Goal: Book appointment/travel/reservation

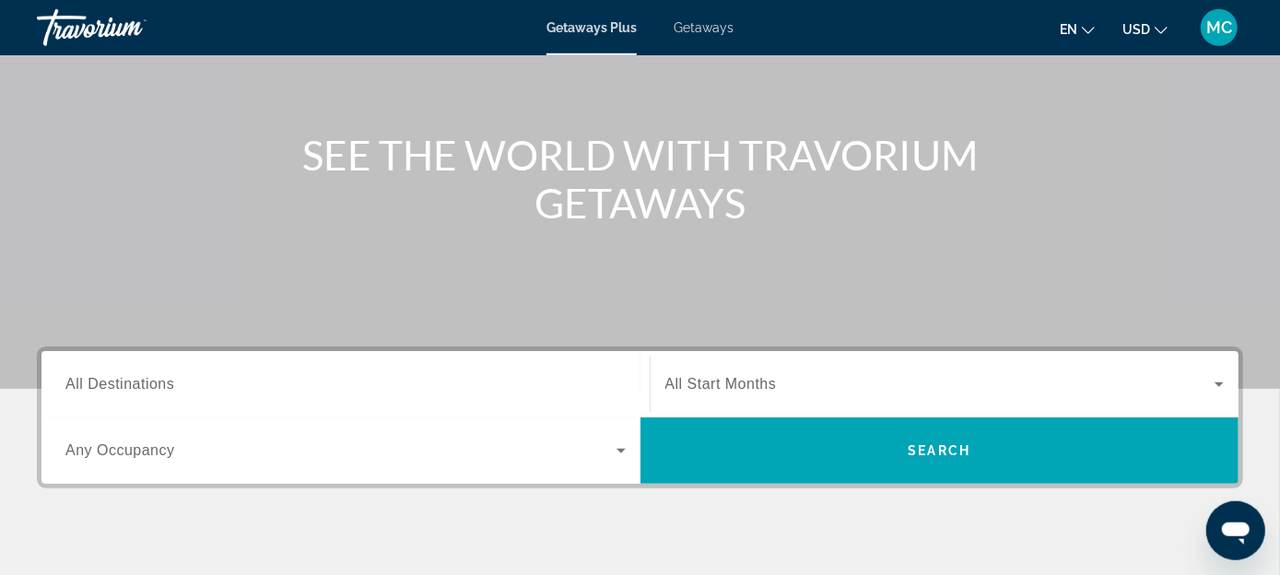
scroll to position [168, 0]
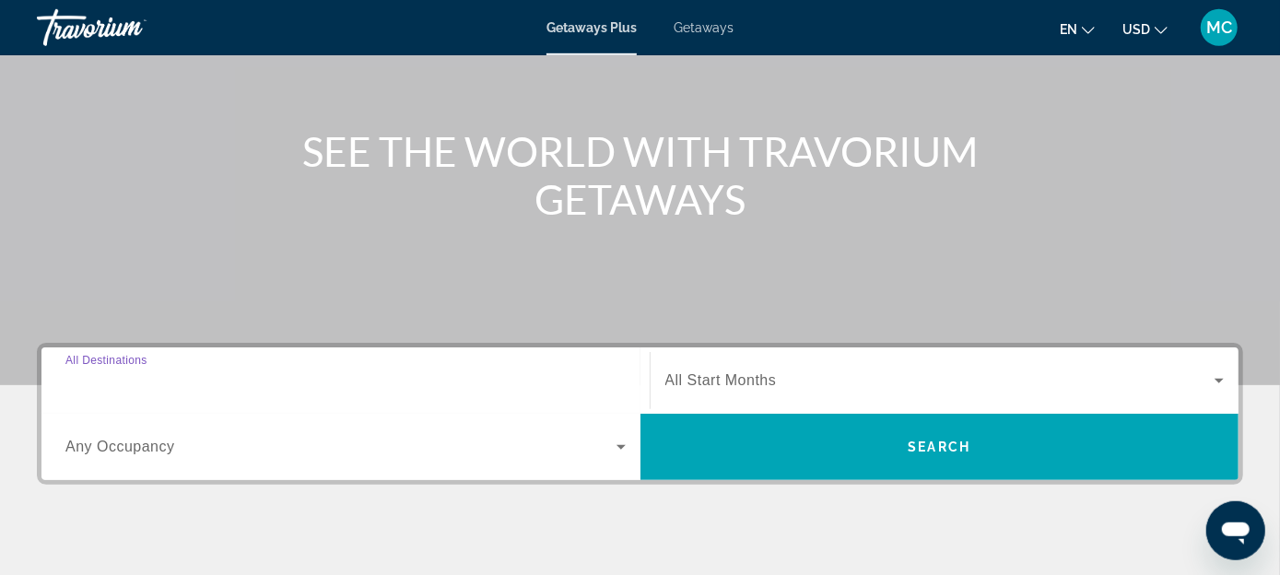
click at [215, 386] on input "Destination All Destinations" at bounding box center [345, 382] width 560 height 22
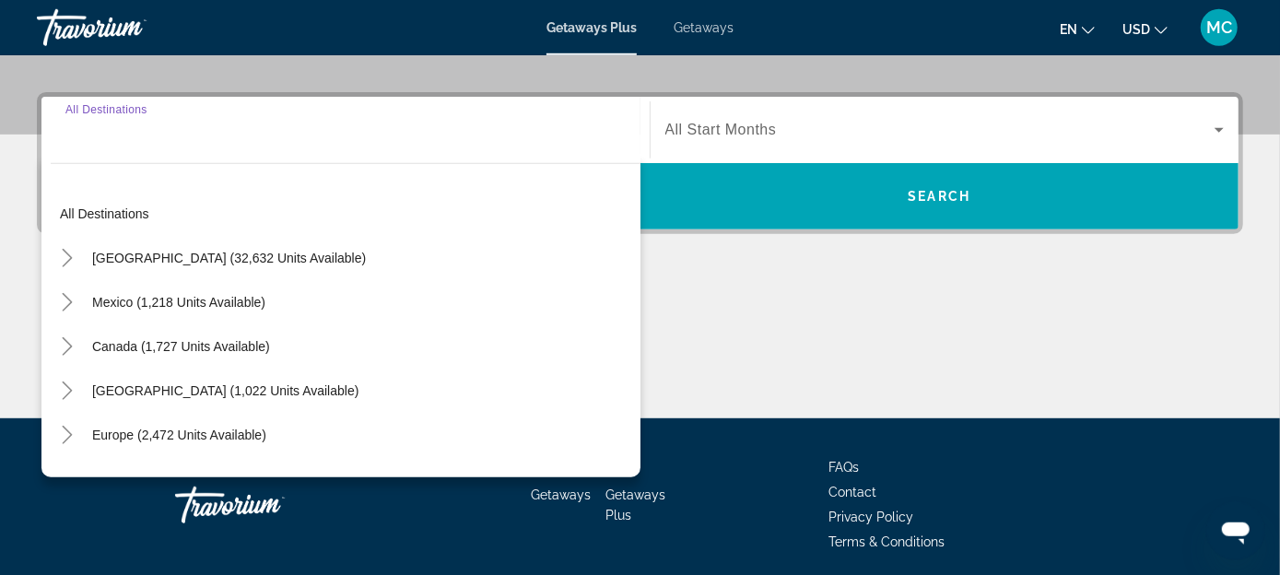
scroll to position [419, 0]
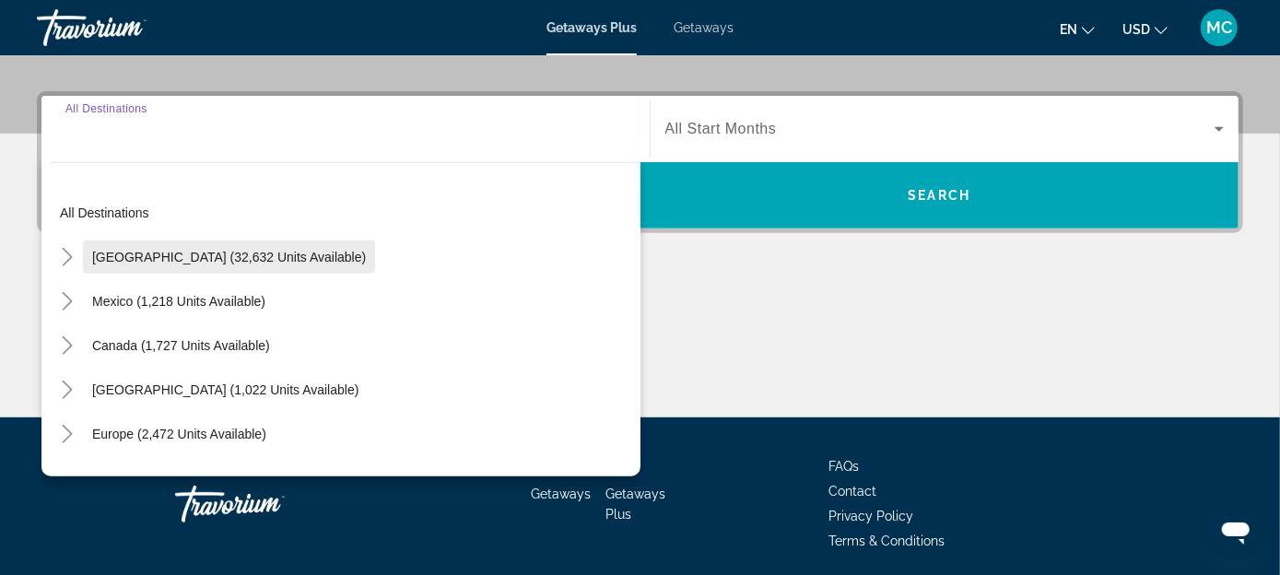
click at [230, 262] on span "[GEOGRAPHIC_DATA] (32,632 units available)" at bounding box center [229, 257] width 274 height 15
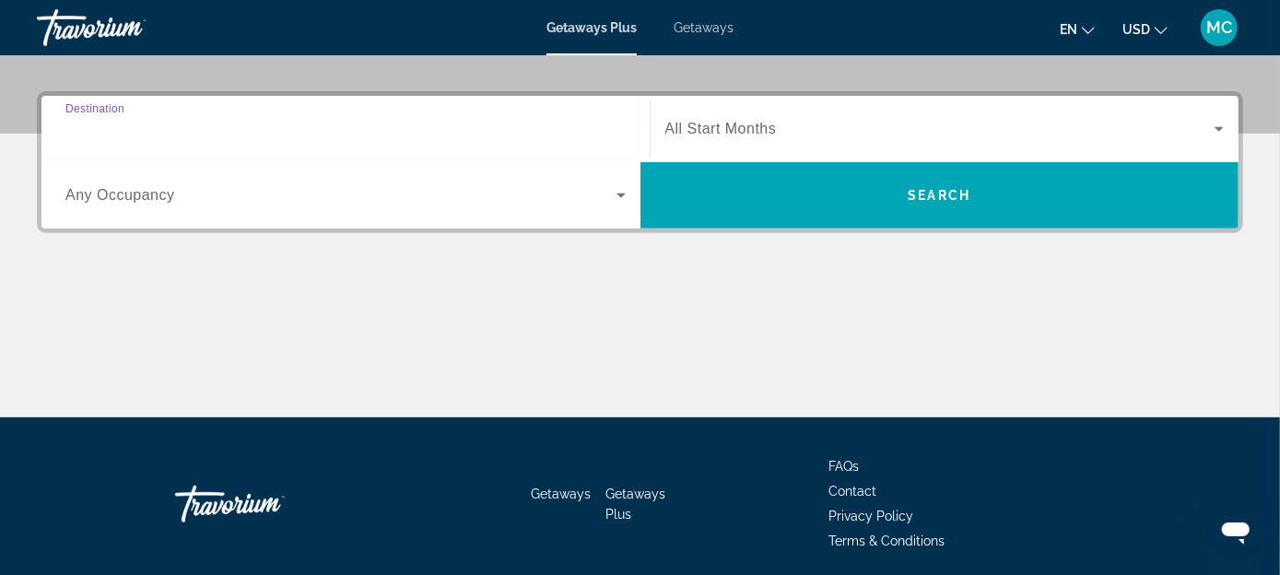
type input "**********"
click at [665, 135] on span "All Start Months" at bounding box center [721, 129] width 112 height 16
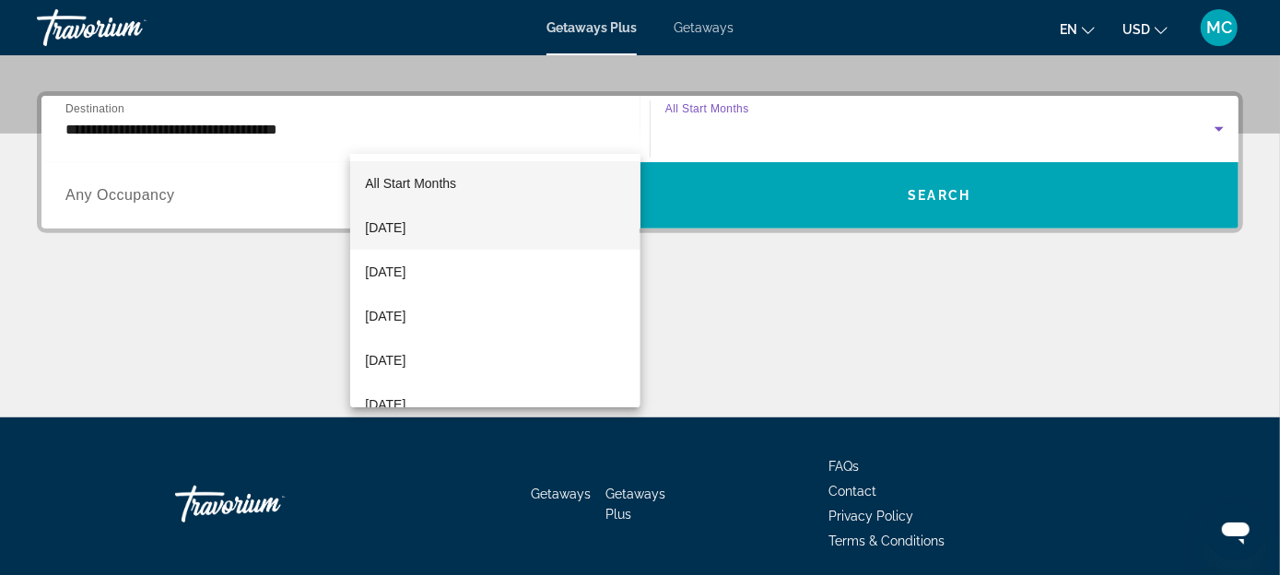
click at [404, 217] on span "[DATE]" at bounding box center [385, 228] width 41 height 22
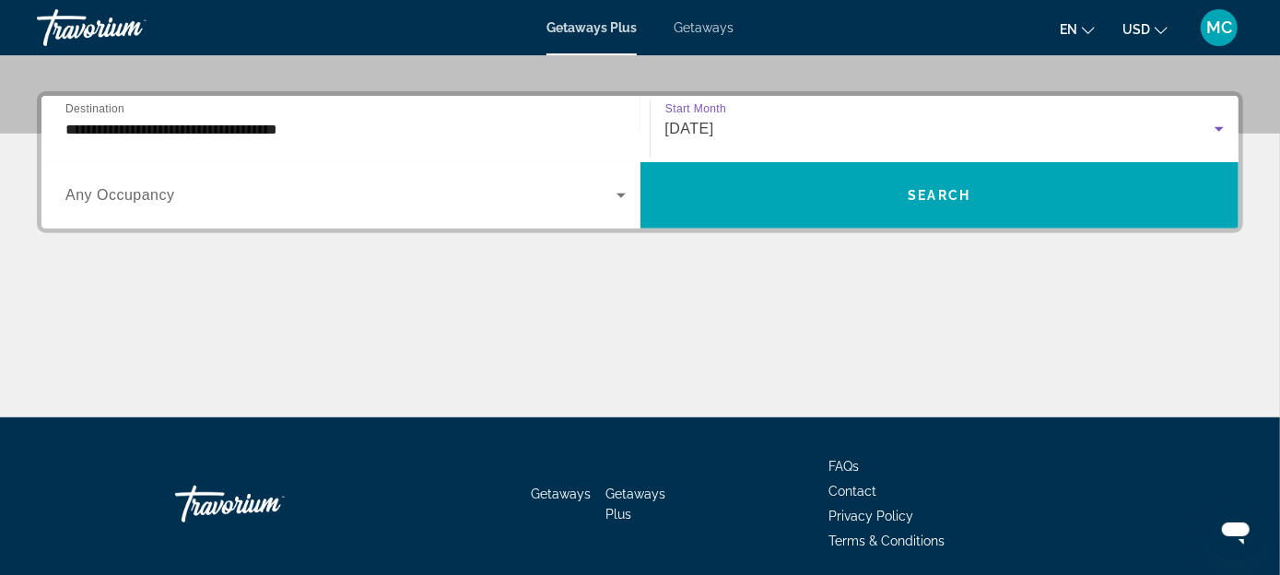
click at [175, 187] on span "Any Occupancy" at bounding box center [120, 195] width 110 height 16
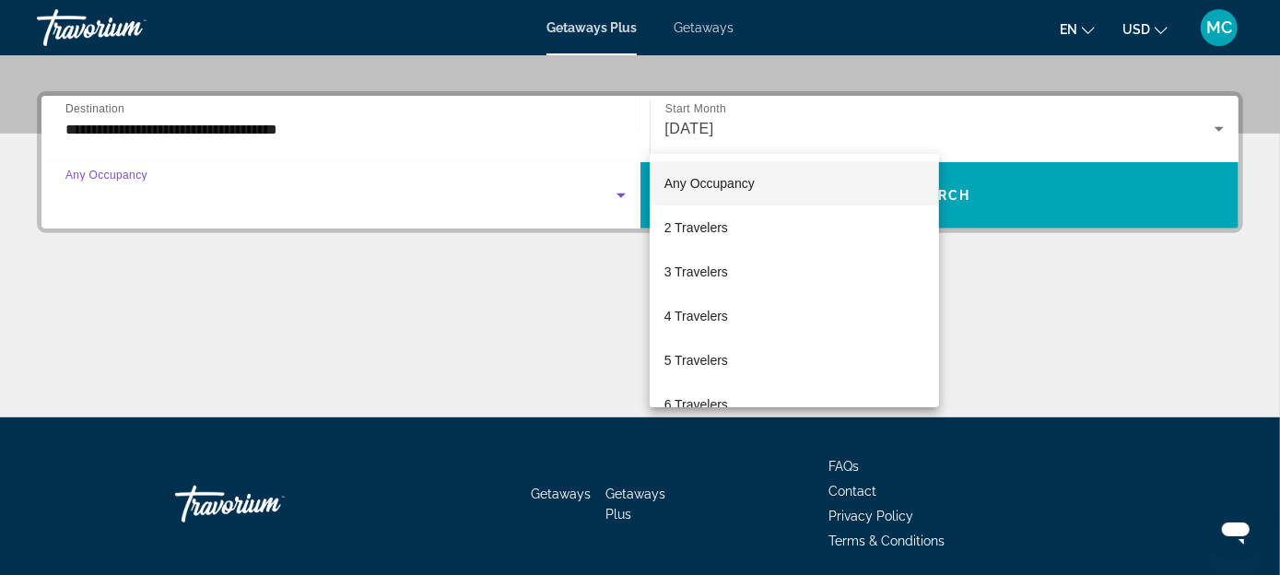
click at [1002, 147] on div at bounding box center [640, 287] width 1280 height 575
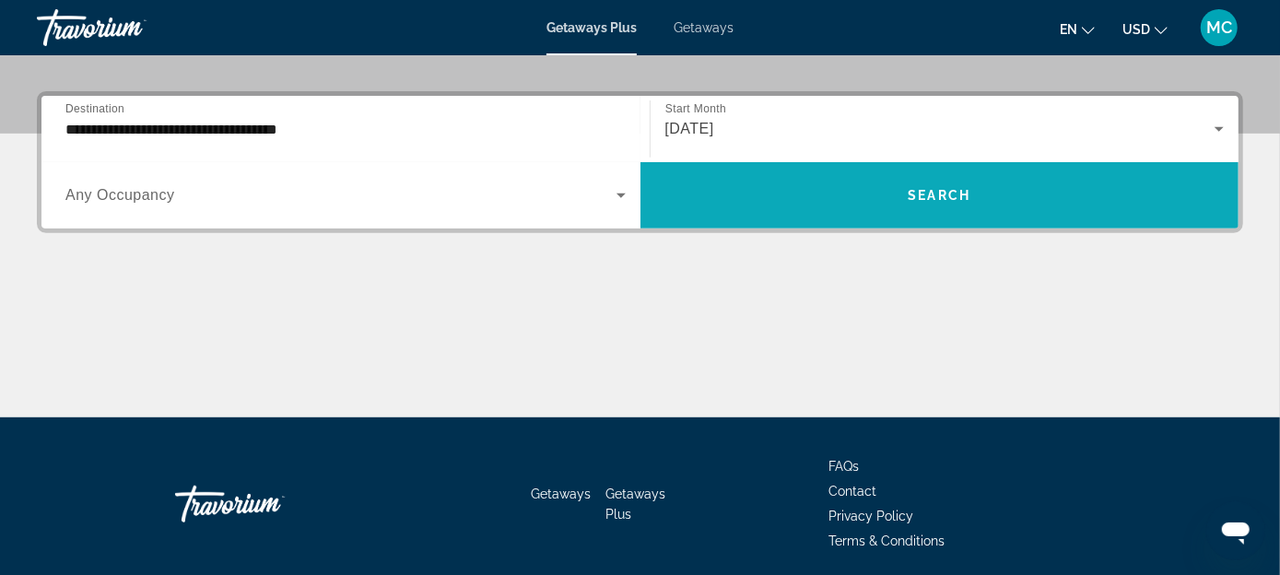
click at [971, 188] on span "Search" at bounding box center [939, 195] width 63 height 15
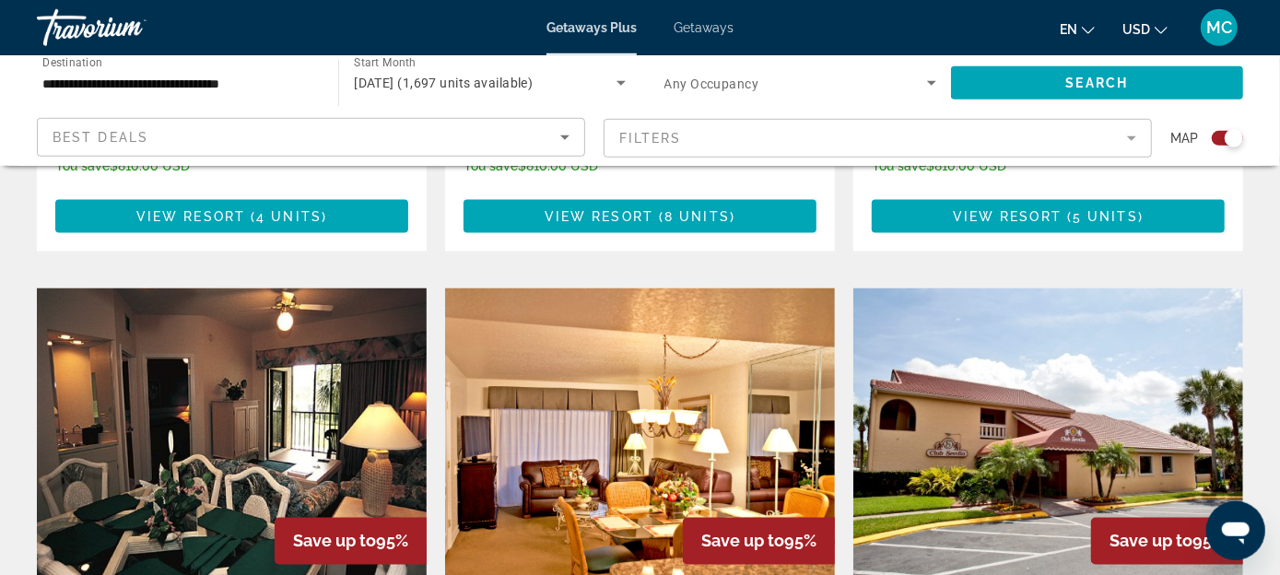
scroll to position [1874, 0]
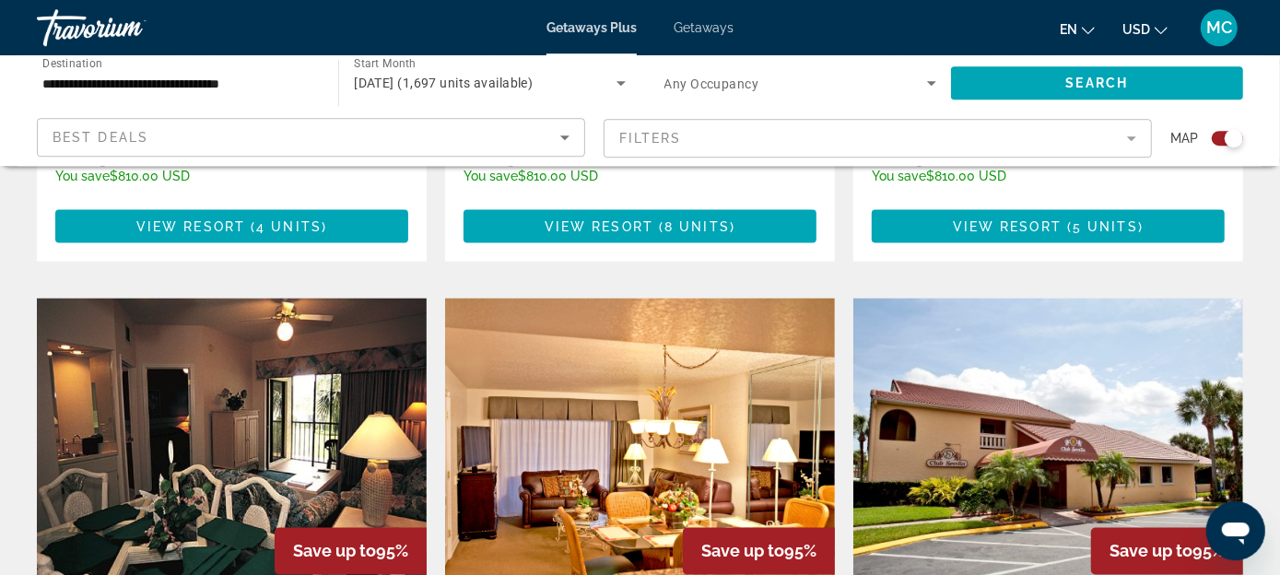
click at [1085, 119] on mat-form-field "Filters" at bounding box center [878, 138] width 548 height 39
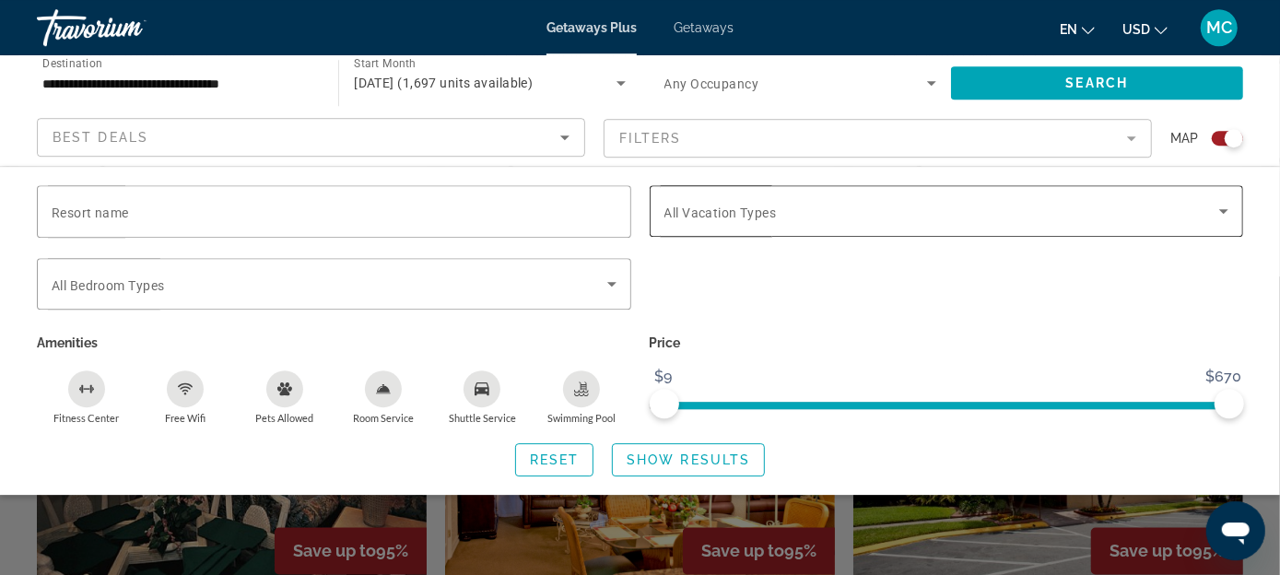
click at [962, 185] on div "Search widget" at bounding box center [947, 211] width 565 height 52
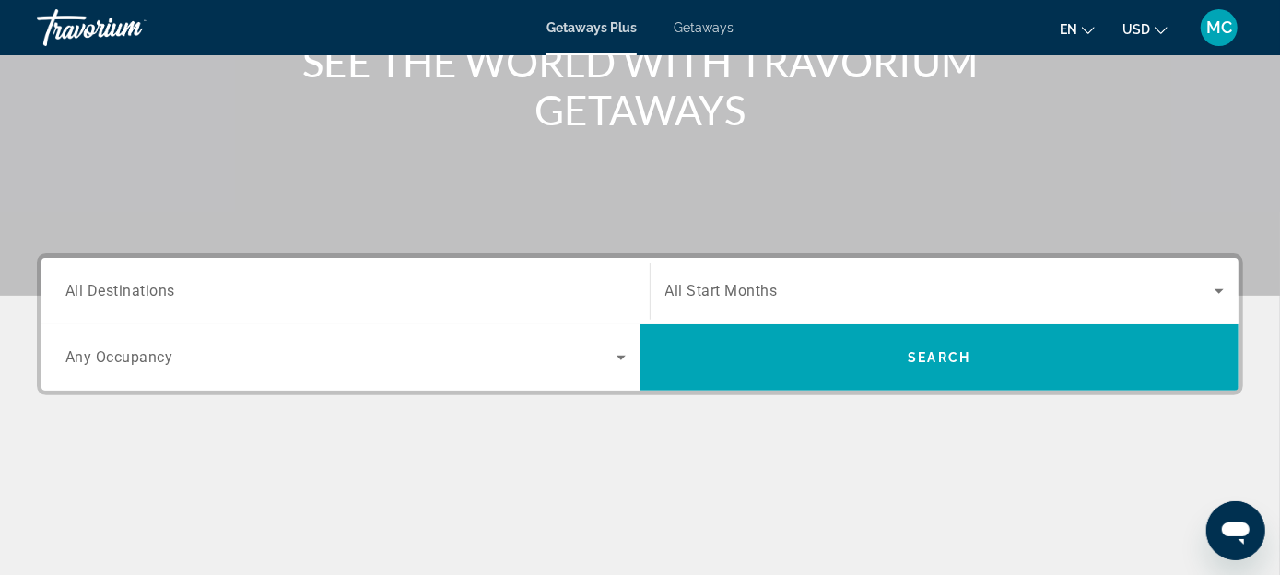
scroll to position [263, 0]
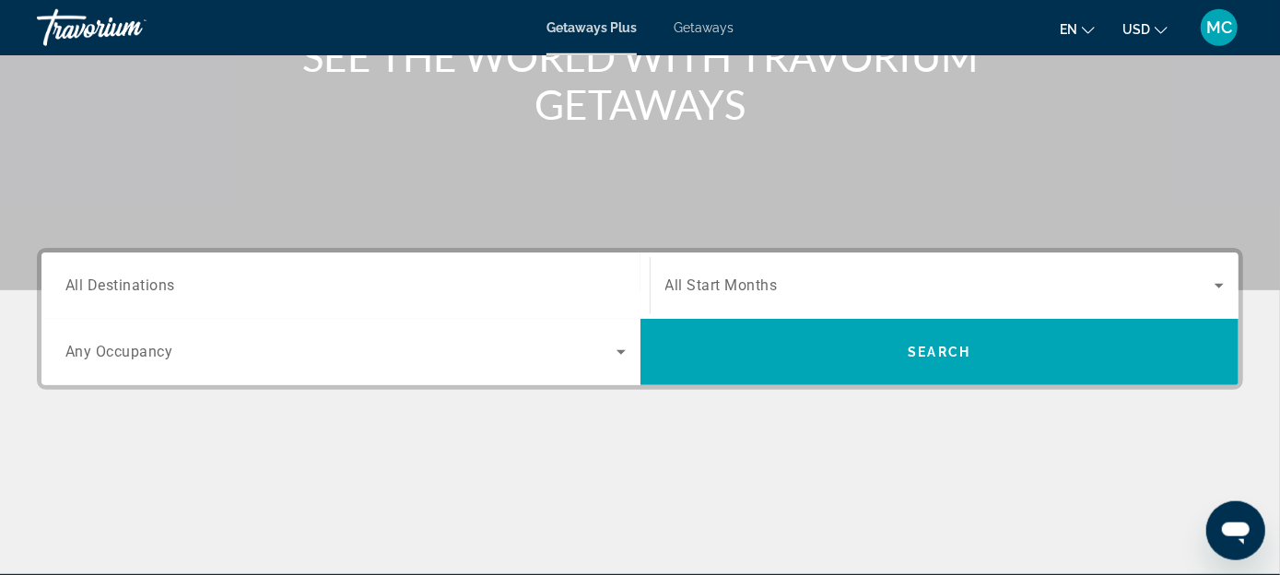
click at [323, 277] on input "Destination All Destinations" at bounding box center [345, 287] width 560 height 22
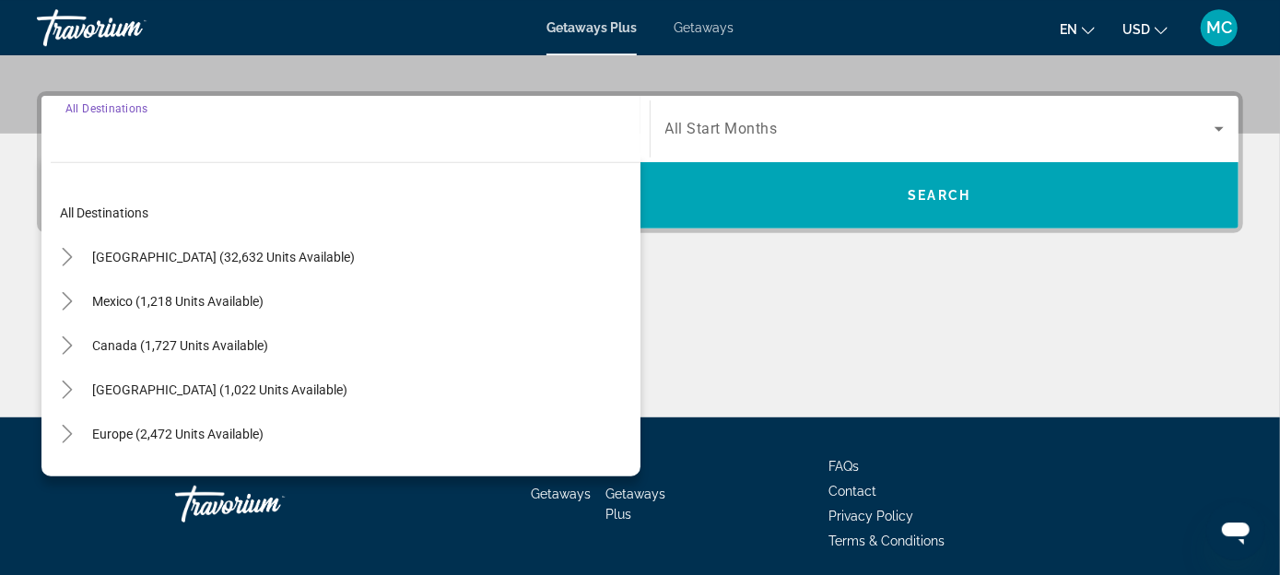
scroll to position [419, 0]
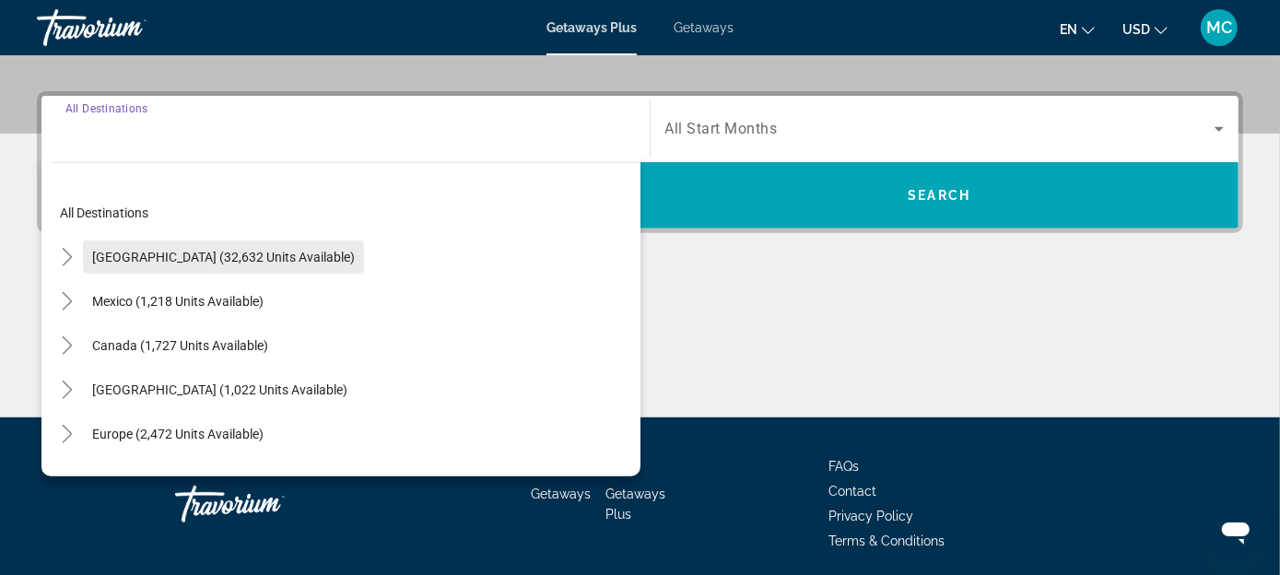
click at [302, 267] on span "Search widget" at bounding box center [223, 257] width 281 height 44
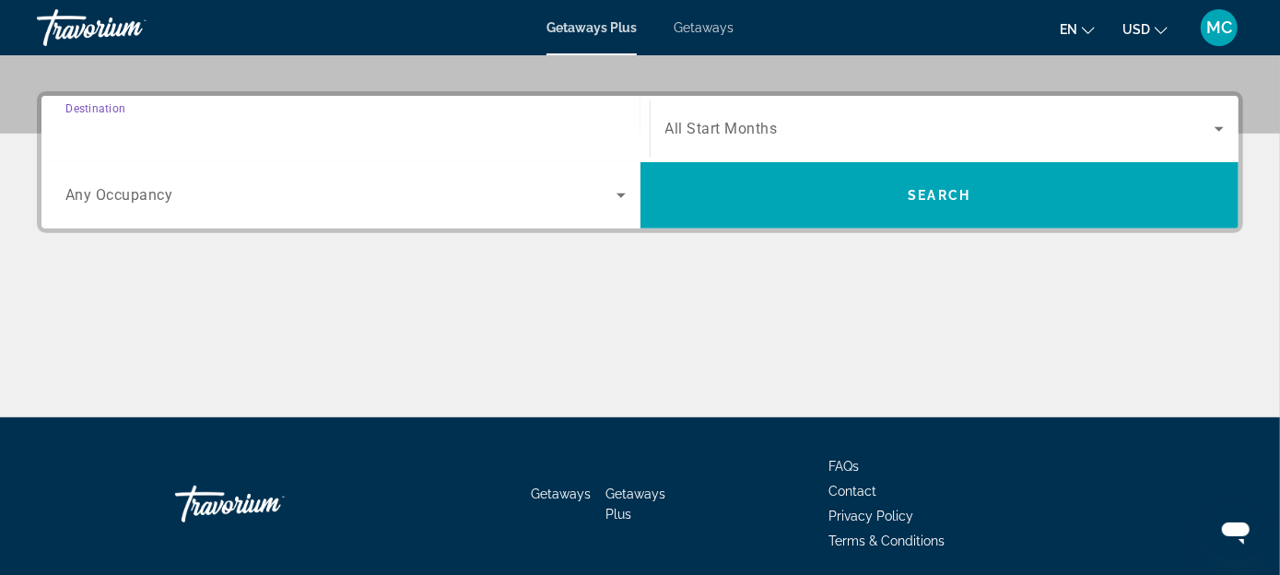
type input "**********"
click at [665, 131] on span "All Start Months" at bounding box center [721, 130] width 112 height 18
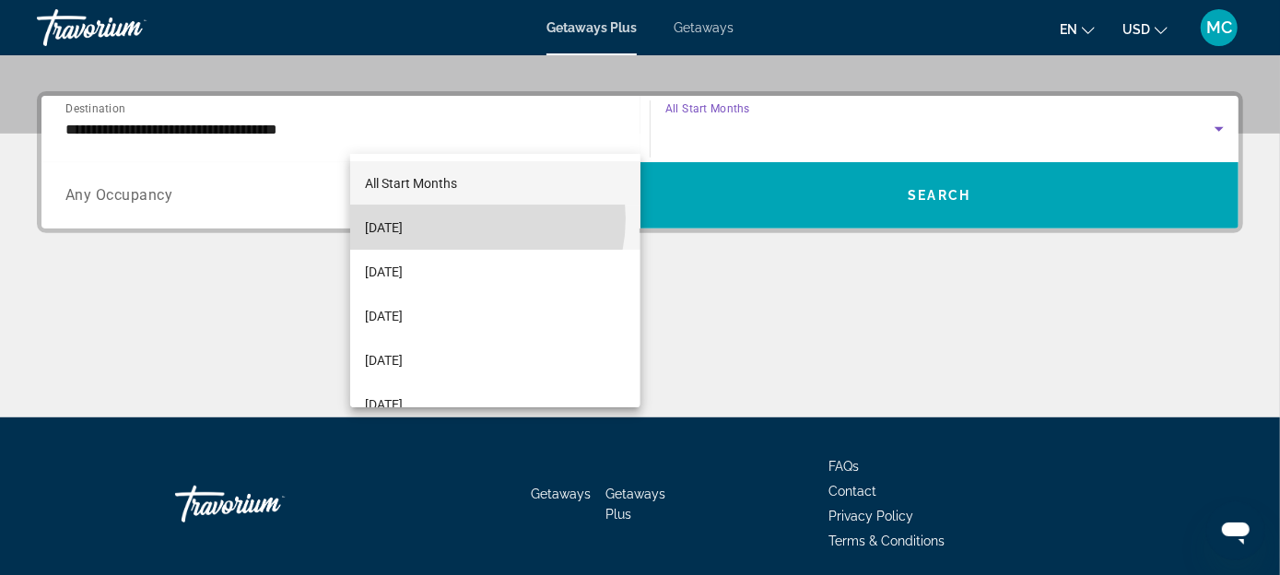
click at [403, 218] on span "[DATE]" at bounding box center [384, 228] width 38 height 22
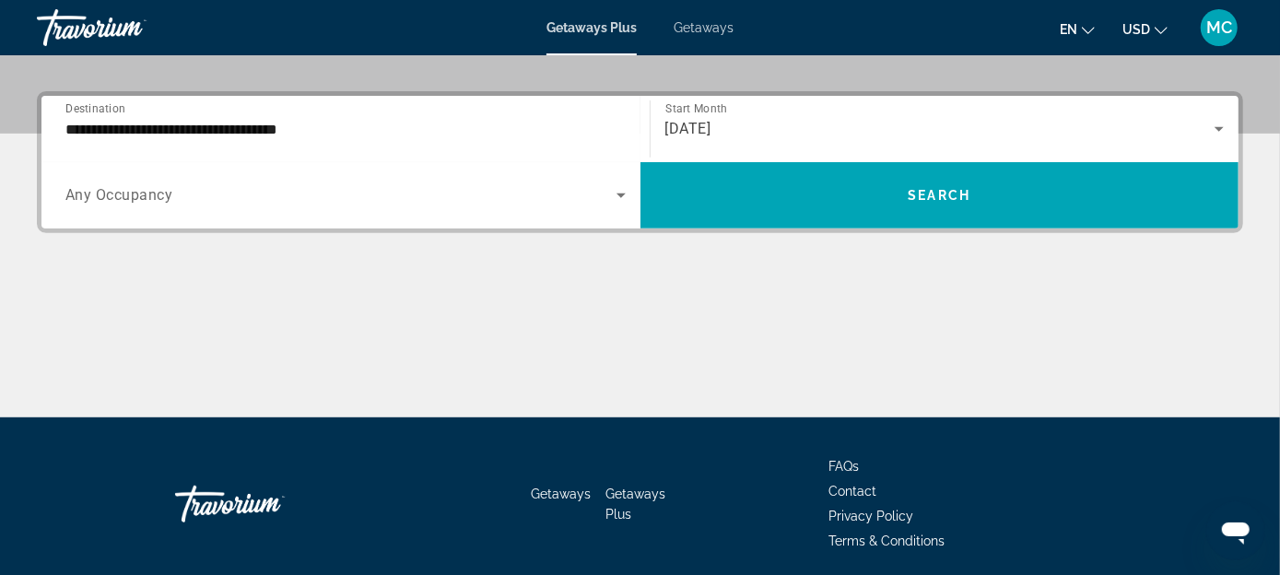
click at [641, 170] on div "Occupancy Any Occupancy" at bounding box center [346, 196] width 590 height 52
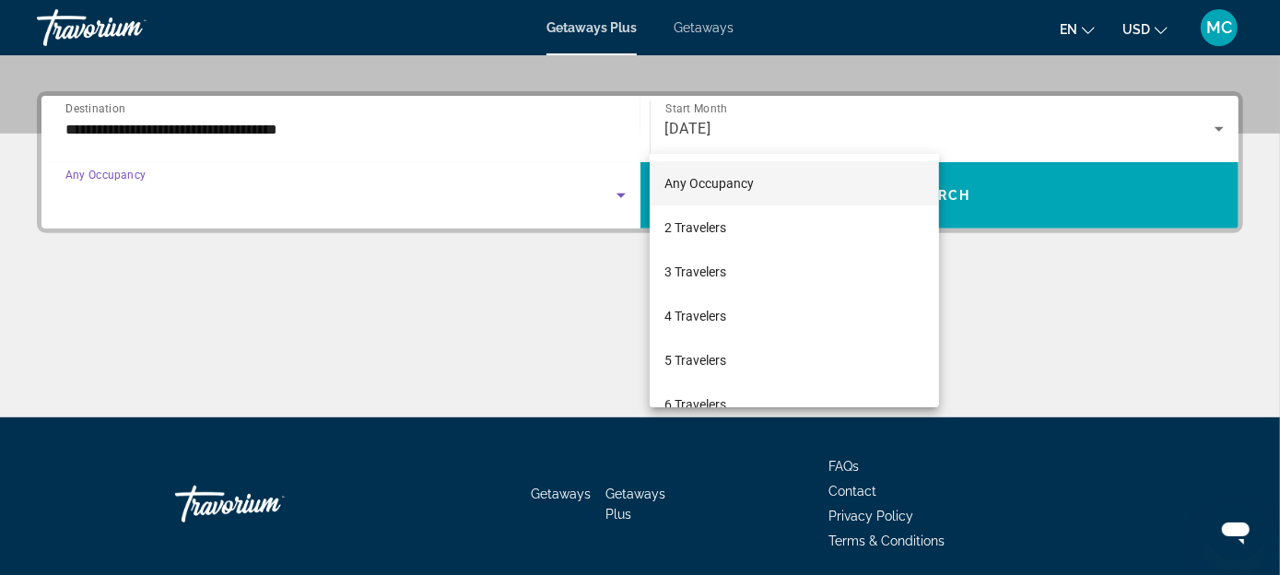
click at [724, 188] on span "Any Occupancy" at bounding box center [709, 183] width 89 height 15
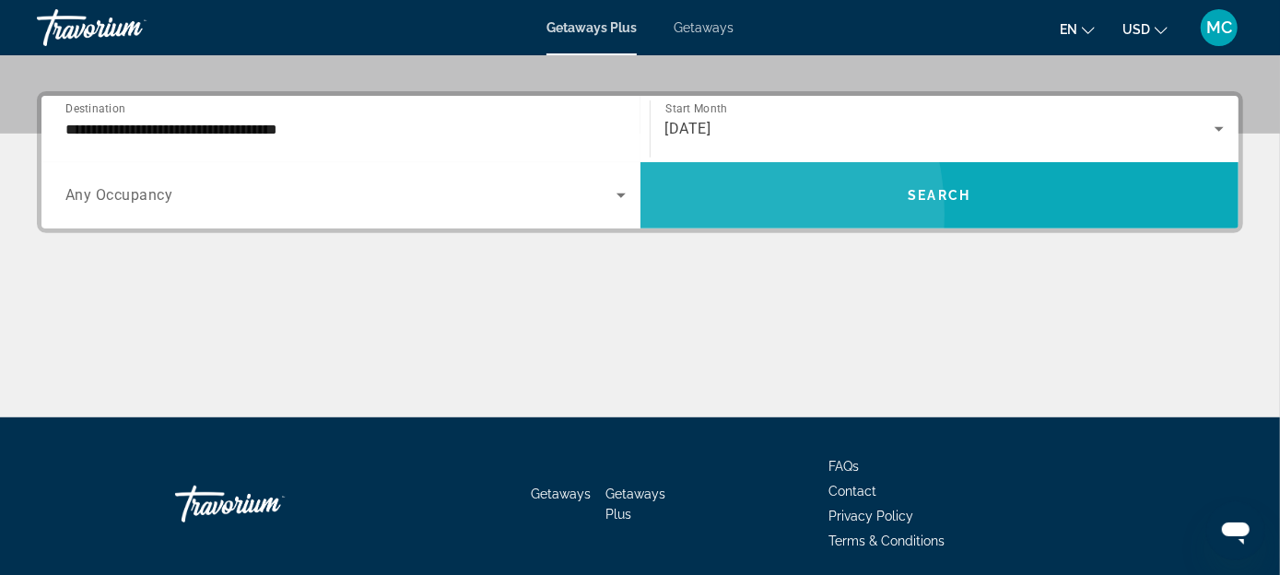
click at [971, 173] on span "Search widget" at bounding box center [940, 195] width 599 height 44
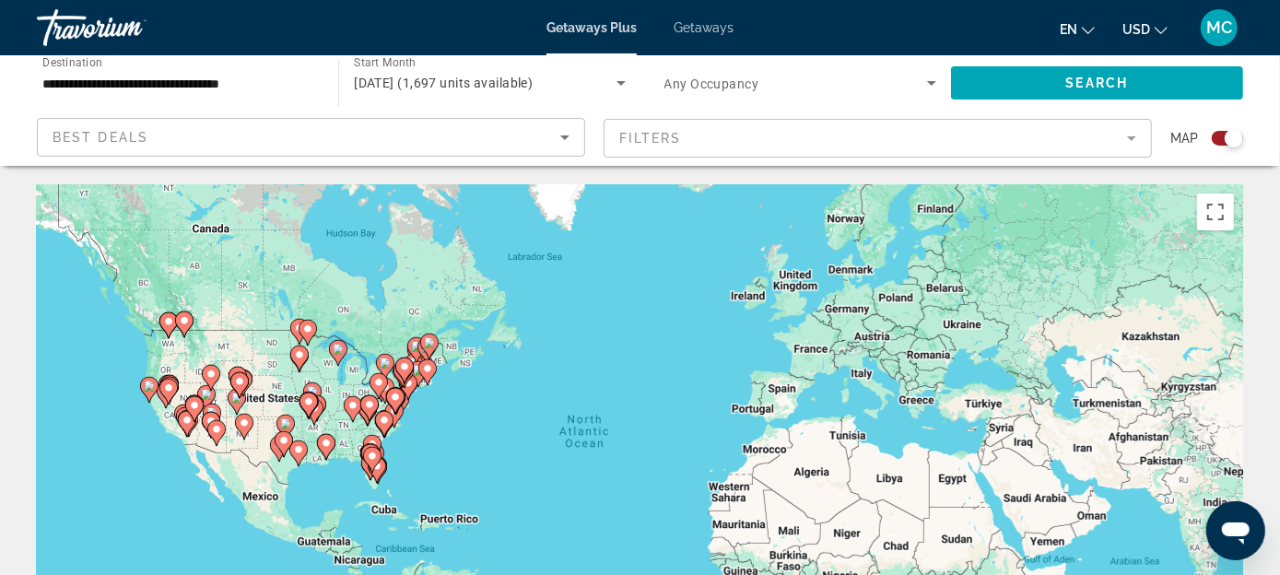
click at [374, 451] on image "Main content" at bounding box center [372, 456] width 11 height 11
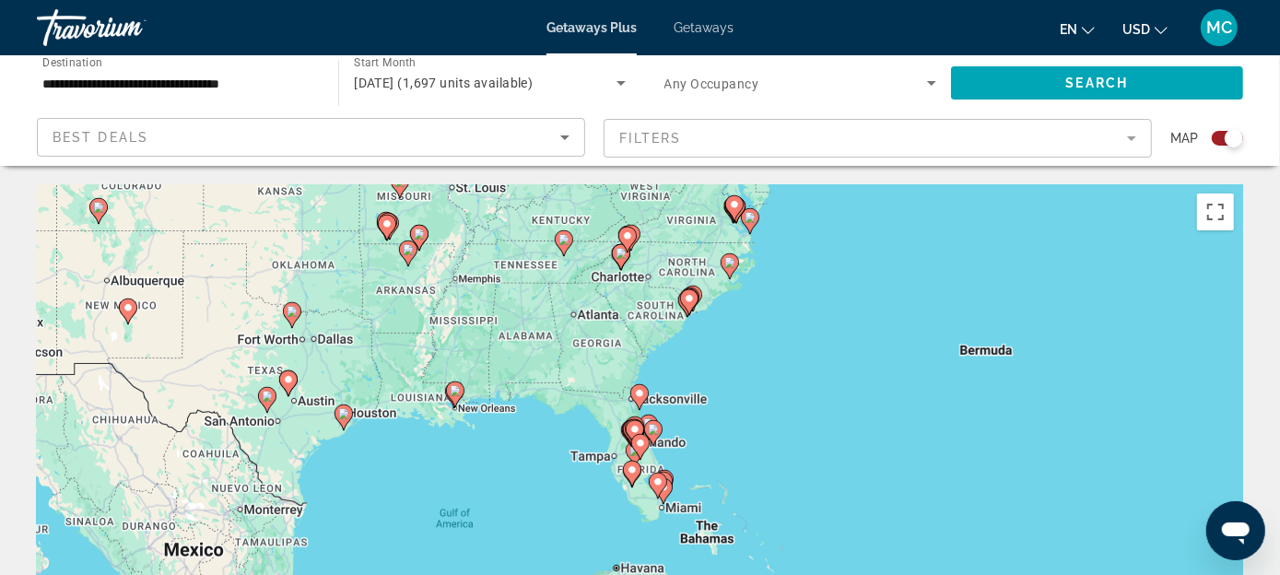
click at [587, 272] on div "To activate drag with keyboard, press Alt + Enter. Once in keyboard drag state,…" at bounding box center [640, 460] width 1207 height 553
